Goal: Check status

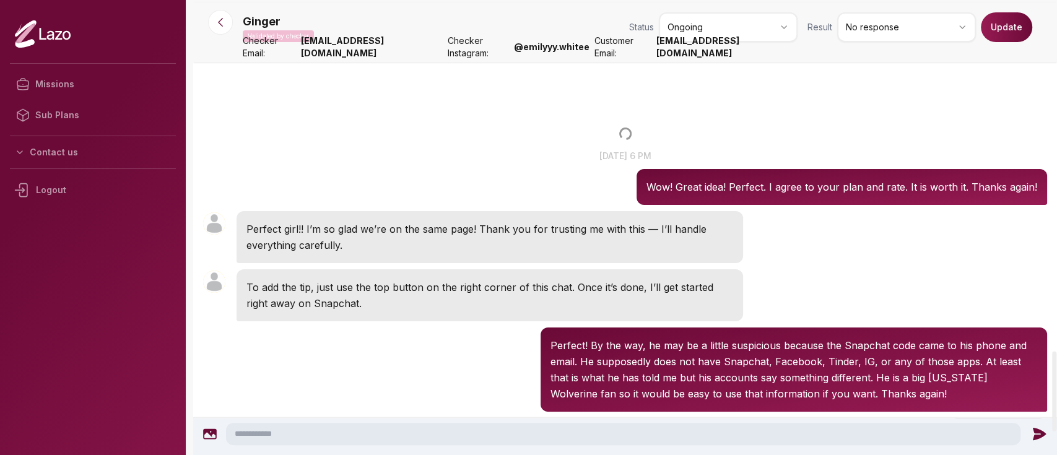
scroll to position [1999, 0]
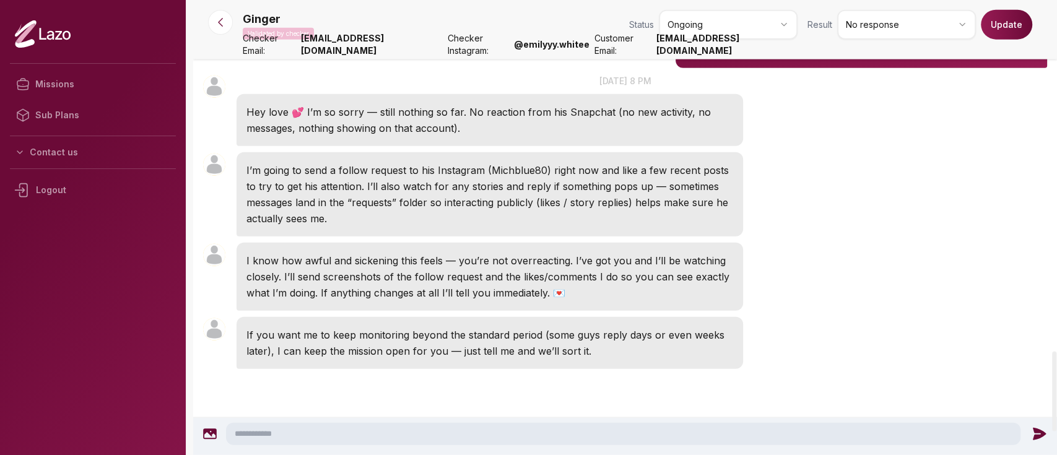
click at [222, 25] on icon at bounding box center [220, 22] width 12 height 12
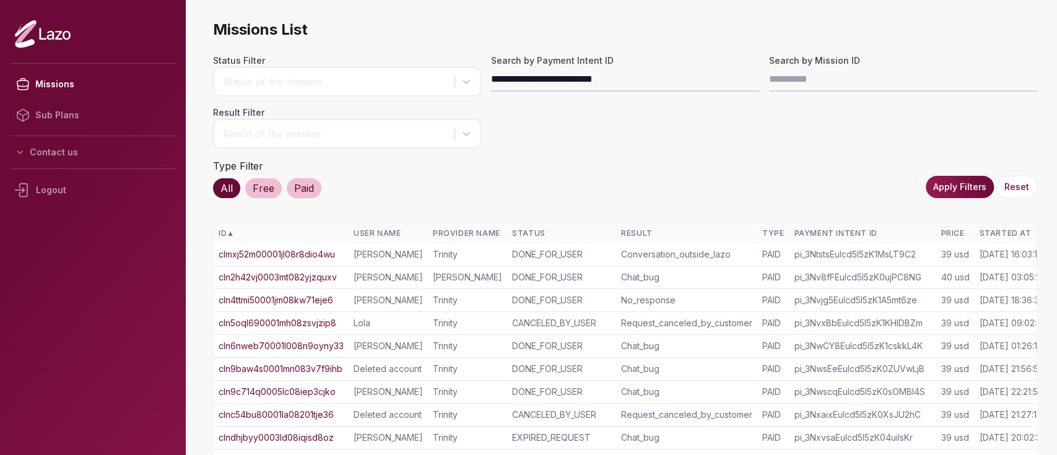
type input "**********"
click at [955, 186] on button "Apply Filters" at bounding box center [960, 187] width 68 height 22
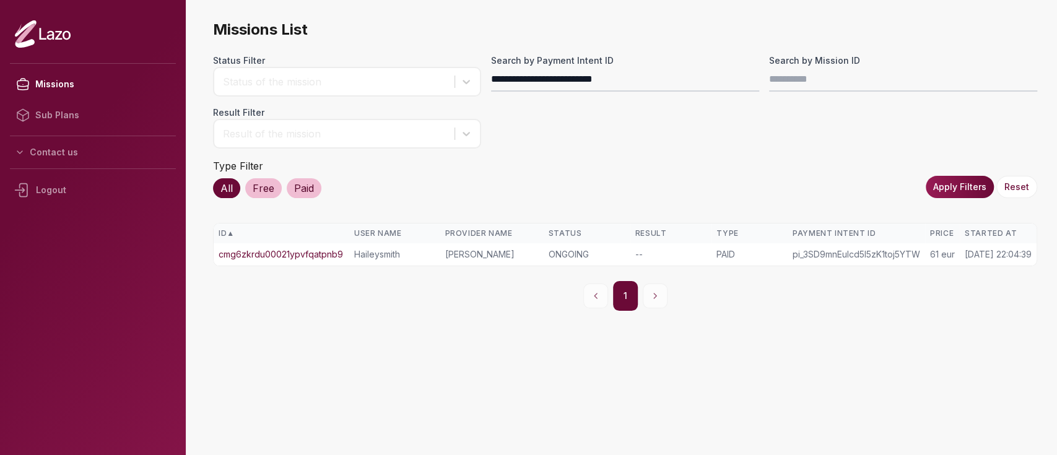
click at [315, 254] on link "cmg6zkrdu00021ypvfqatpnb9" at bounding box center [281, 254] width 124 height 12
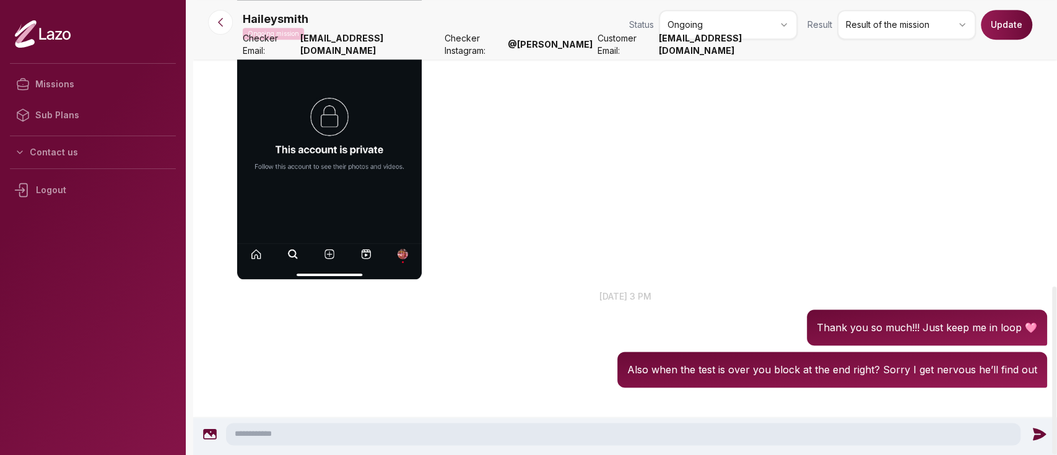
scroll to position [884, 0]
